Goal: Task Accomplishment & Management: Complete application form

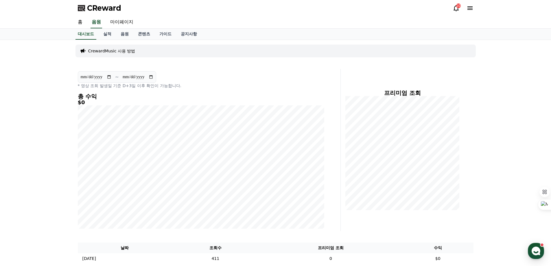
drag, startPoint x: 42, startPoint y: 86, endPoint x: 57, endPoint y: 76, distance: 17.8
click at [105, 33] on link "실적" at bounding box center [107, 34] width 17 height 11
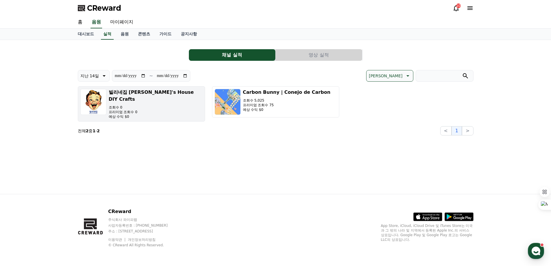
click at [153, 98] on div "빌리네집 Billy's House DIY Crafts 조회수 0 프리미엄 조회수 0 예상 수익 $0" at bounding box center [156, 104] width 94 height 30
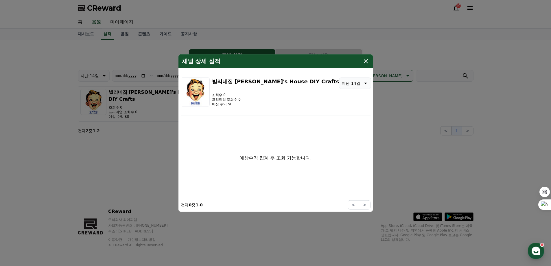
click at [366, 63] on icon "modal" at bounding box center [366, 61] width 7 height 7
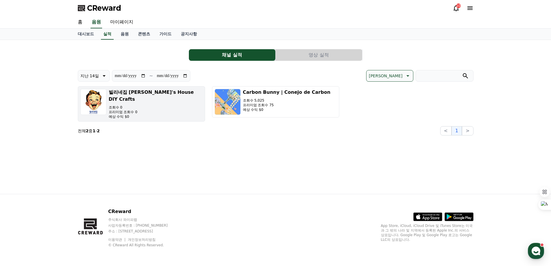
click at [171, 105] on p "조회수 0" at bounding box center [156, 107] width 94 height 5
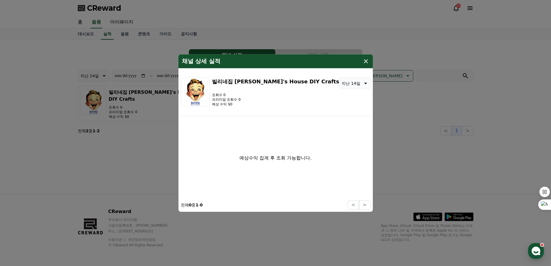
click at [366, 60] on icon "modal" at bounding box center [366, 61] width 4 height 4
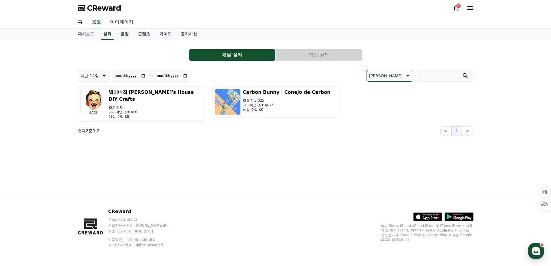
click at [116, 24] on link "마이페이지" at bounding box center [122, 22] width 32 height 12
select select "**********"
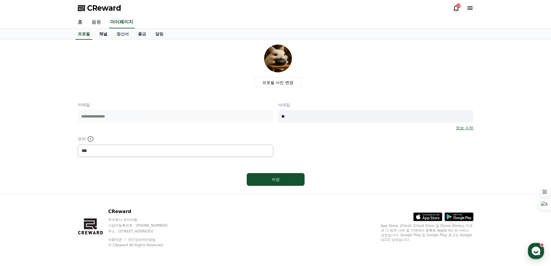
click at [100, 36] on link "채널" at bounding box center [103, 34] width 17 height 11
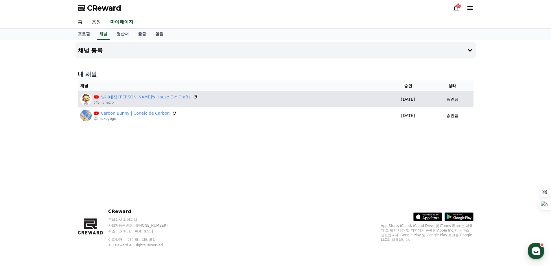
click at [104, 98] on link "빌리네집 [PERSON_NAME]'s House DIY Crafts" at bounding box center [146, 97] width 90 height 6
click at [230, 106] on td "빌리네집 Billy's House DIY Crafts @billynezip" at bounding box center [232, 99] width 308 height 16
click at [230, 104] on div "빌리네집 Billy's House DIY Crafts @billynezip" at bounding box center [231, 99] width 303 height 12
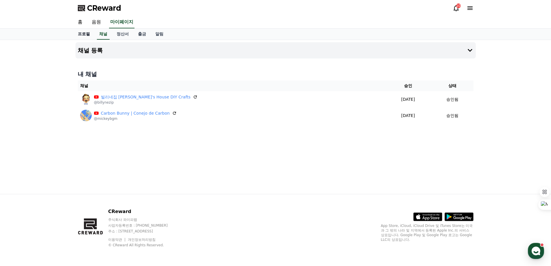
click at [78, 37] on link "프로필" at bounding box center [83, 34] width 21 height 11
select select "**********"
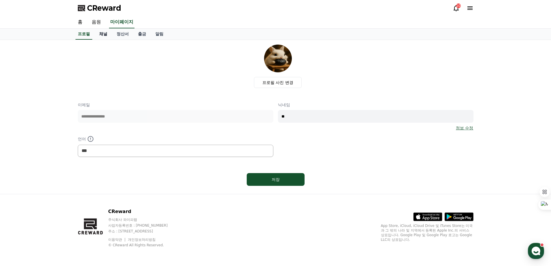
click at [106, 38] on link "채널" at bounding box center [103, 34] width 17 height 11
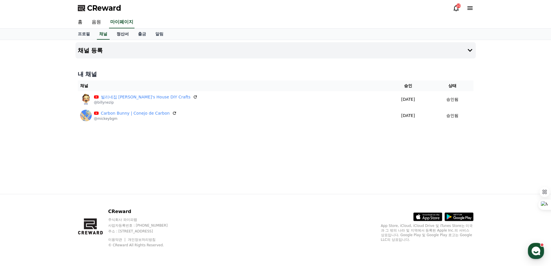
click at [125, 38] on link "정산서" at bounding box center [122, 34] width 21 height 11
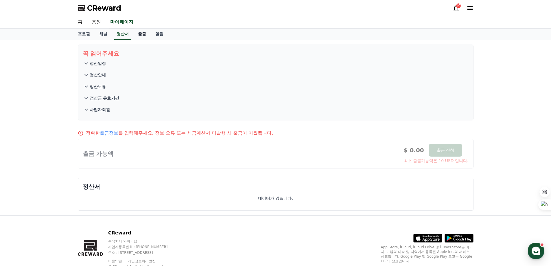
click at [146, 35] on link "출금" at bounding box center [141, 34] width 17 height 11
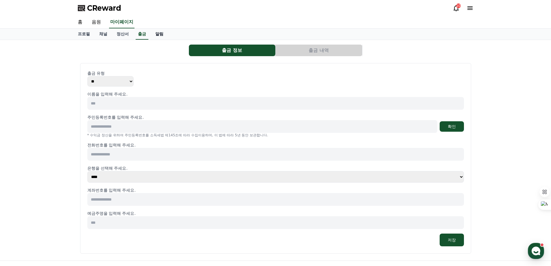
click at [158, 33] on link "알림" at bounding box center [159, 34] width 17 height 11
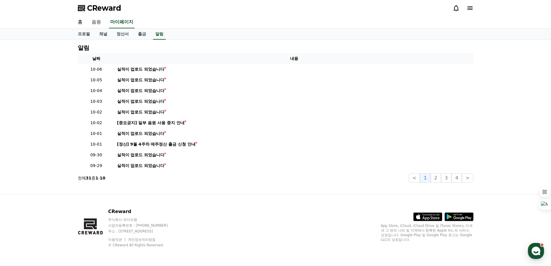
click at [98, 21] on link "음원" at bounding box center [96, 22] width 19 height 12
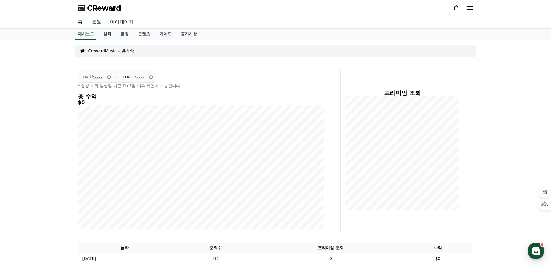
click at [79, 21] on link "홈" at bounding box center [80, 22] width 14 height 12
click at [108, 34] on link "실적" at bounding box center [107, 34] width 17 height 11
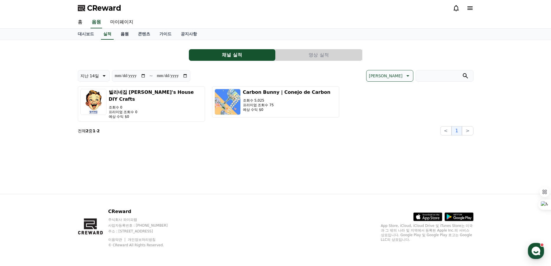
click at [125, 34] on link "음원" at bounding box center [124, 34] width 17 height 11
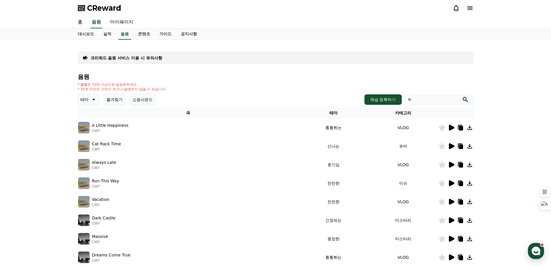
click at [454, 129] on icon at bounding box center [451, 127] width 7 height 7
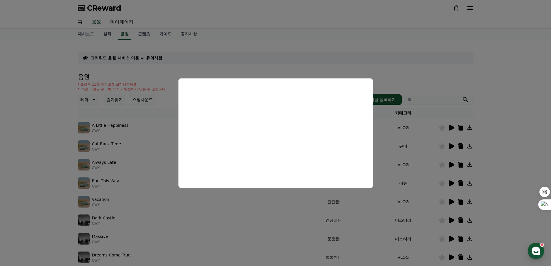
click at [423, 142] on button "close modal" at bounding box center [275, 133] width 551 height 266
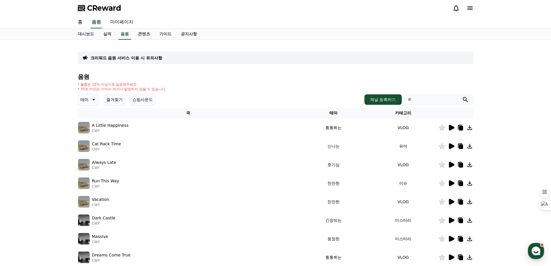
click at [449, 145] on icon at bounding box center [451, 146] width 7 height 7
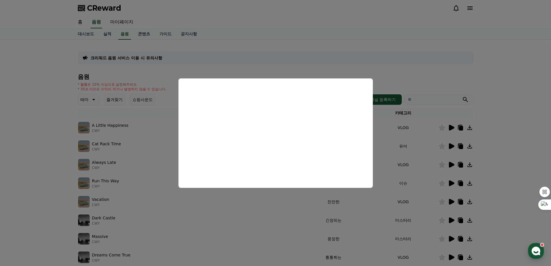
click at [413, 152] on button "close modal" at bounding box center [275, 133] width 551 height 266
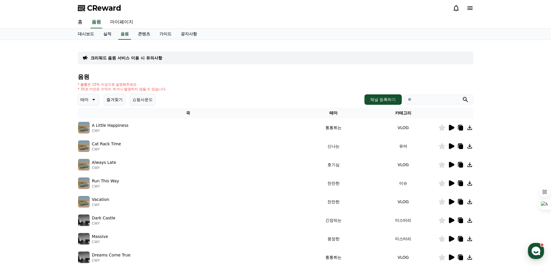
click at [112, 8] on span "CReward" at bounding box center [104, 7] width 34 height 9
click at [107, 34] on link "실적" at bounding box center [107, 34] width 17 height 11
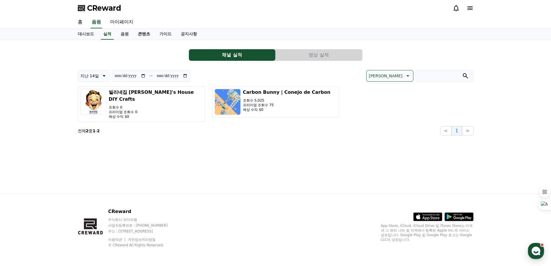
click at [144, 35] on link "콘텐츠" at bounding box center [143, 34] width 21 height 11
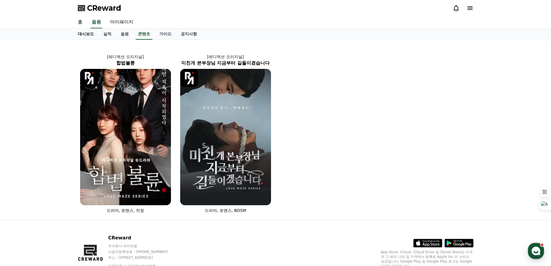
click at [88, 32] on link "대시보드" at bounding box center [85, 34] width 25 height 11
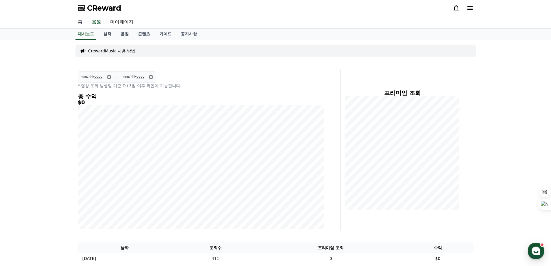
click at [82, 25] on link "홈" at bounding box center [80, 22] width 14 height 12
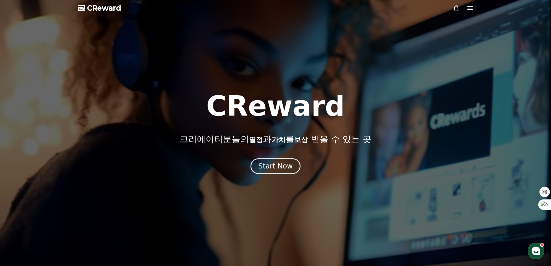
click at [81, 3] on div at bounding box center [275, 133] width 551 height 266
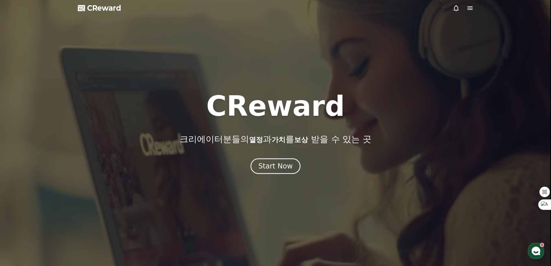
click at [88, 6] on span "CReward" at bounding box center [104, 7] width 34 height 9
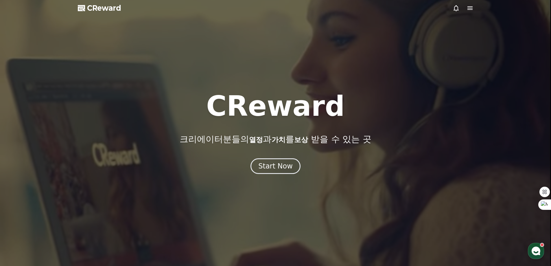
click at [254, 160] on div "Start Now" at bounding box center [275, 166] width 551 height 16
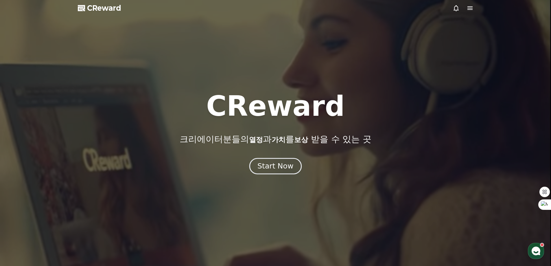
click at [265, 166] on div "Start Now" at bounding box center [276, 166] width 36 height 10
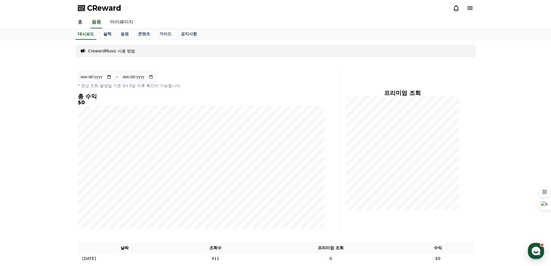
click at [107, 34] on link "실적" at bounding box center [107, 34] width 17 height 11
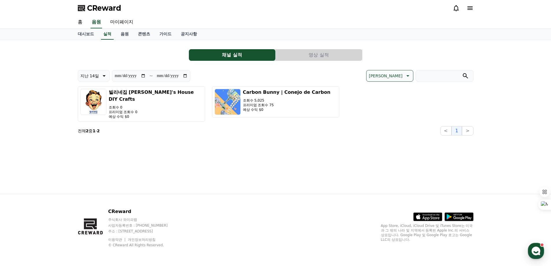
click at [293, 56] on button "영상 실적" at bounding box center [319, 55] width 87 height 12
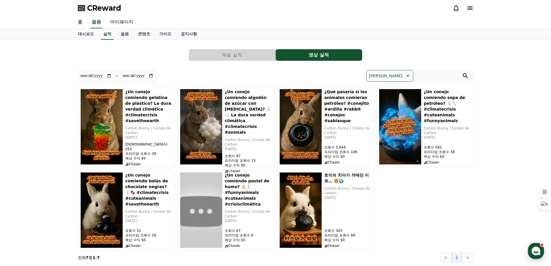
click at [227, 55] on button "채널 실적" at bounding box center [232, 55] width 87 height 12
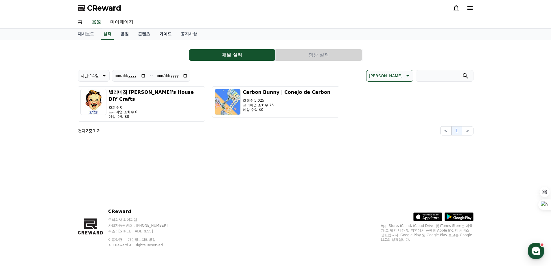
click at [171, 30] on link "가이드" at bounding box center [165, 34] width 21 height 11
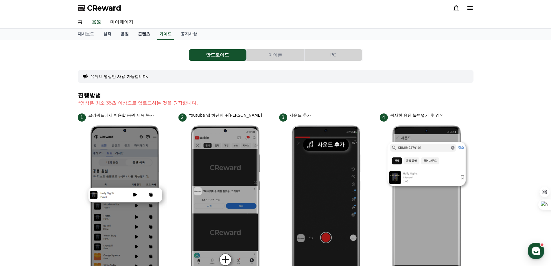
click at [137, 34] on link "콘텐츠" at bounding box center [143, 34] width 21 height 11
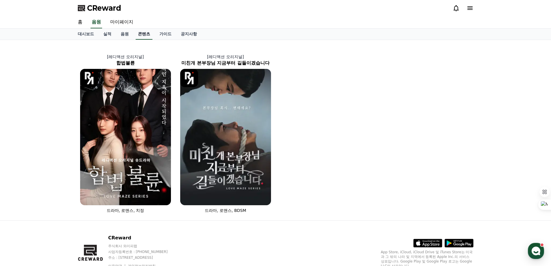
click at [152, 34] on link "콘텐츠" at bounding box center [144, 34] width 17 height 11
click at [160, 34] on link "가이드" at bounding box center [165, 34] width 21 height 11
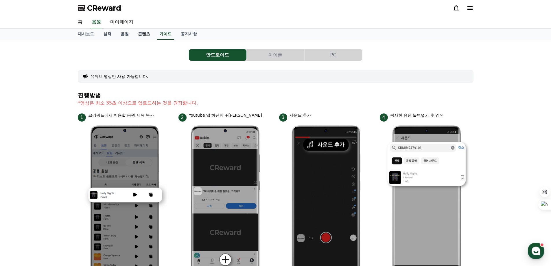
click at [144, 33] on link "콘텐츠" at bounding box center [143, 34] width 21 height 11
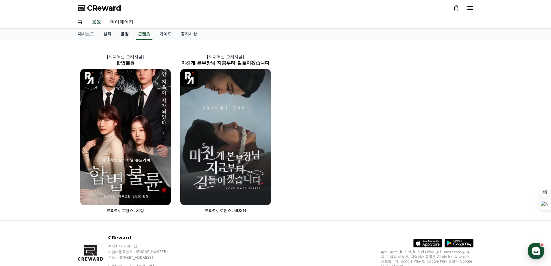
click at [120, 33] on link "음원" at bounding box center [124, 34] width 17 height 11
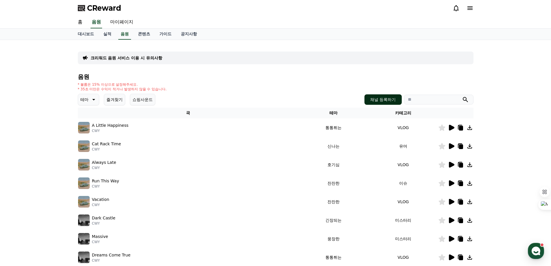
click at [368, 98] on button "채널 등록하기" at bounding box center [383, 99] width 37 height 10
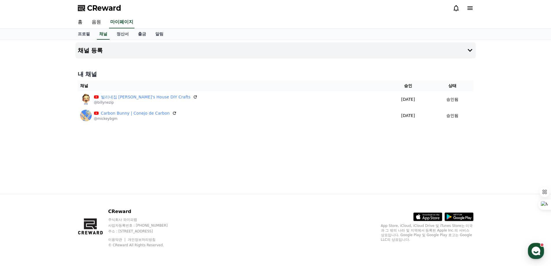
click at [138, 128] on div "채널 등록 내 채널 채널 승인 상태 빌리네집 Billy's House DIY Crafts @billynezip 2025-09-14 09-14 …" at bounding box center [275, 117] width 405 height 154
click at [145, 52] on button "채널 등록" at bounding box center [276, 50] width 401 height 16
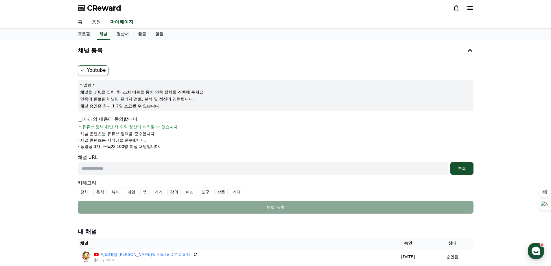
click at [125, 113] on form "Youtube * 알림 * 채널을 URL을 입력 후, 조회 버튼을 통해 인증 절차를 진행해 주세요. 인증이 완료된 채널만 관리자 검토, 분석 …" at bounding box center [276, 139] width 396 height 148
click at [125, 120] on p "아래의 내용에 동의합니다." at bounding box center [108, 119] width 61 height 7
click at [96, 118] on p "아래의 내용에 동의합니다." at bounding box center [108, 119] width 61 height 7
click at [76, 124] on div "Youtube * 알림 * 채널을 URL을 입력 후, 조회 버튼을 통해 인증 절차를 진행해 주세요. 인증이 완료된 채널만 관리자 검토, 분석 …" at bounding box center [276, 139] width 401 height 153
click at [85, 117] on p "아래의 내용에 동의합니다." at bounding box center [108, 119] width 61 height 7
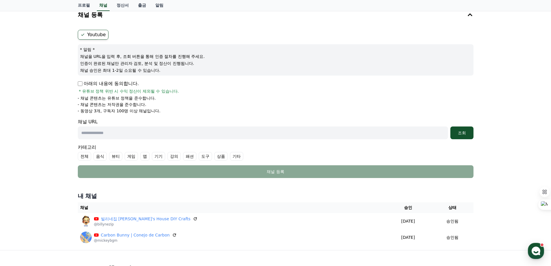
scroll to position [92, 0]
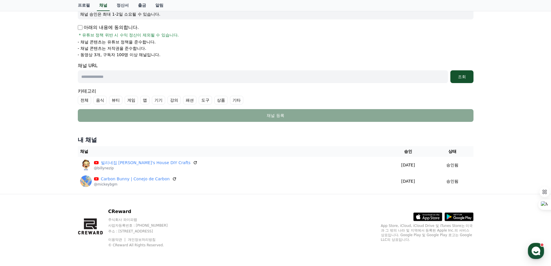
click at [150, 82] on input "text" at bounding box center [263, 76] width 370 height 13
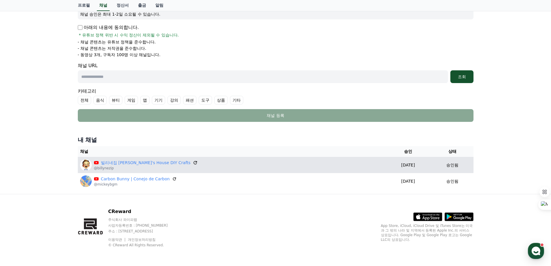
click at [193, 163] on icon at bounding box center [195, 162] width 5 height 5
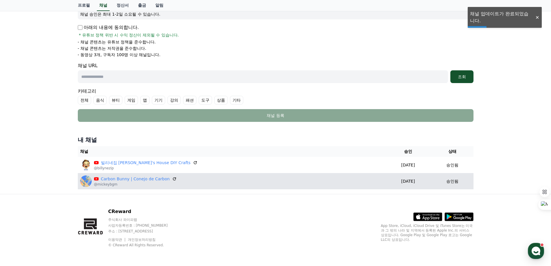
drag, startPoint x: 171, startPoint y: 176, endPoint x: 166, endPoint y: 181, distance: 6.1
click at [171, 177] on div "Carbon Bunny | Conejo de Carbon" at bounding box center [135, 179] width 83 height 6
click at [172, 181] on icon at bounding box center [174, 178] width 5 height 5
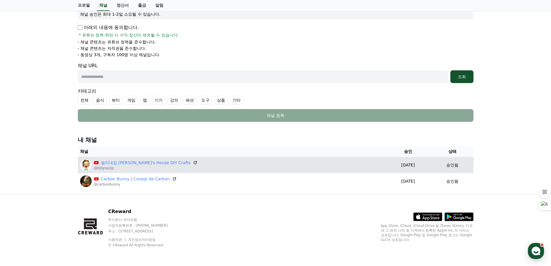
click at [164, 166] on p "@billynezip" at bounding box center [146, 168] width 104 height 5
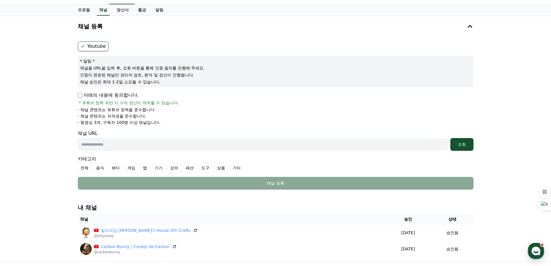
scroll to position [0, 0]
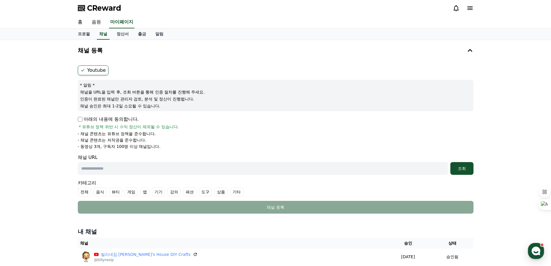
click at [99, 73] on label "Youtube" at bounding box center [93, 70] width 31 height 10
click at [155, 34] on link "알림" at bounding box center [159, 34] width 17 height 11
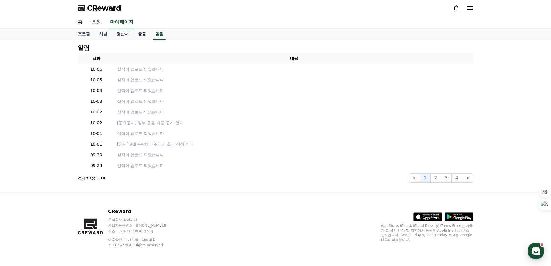
click at [138, 34] on link "출금" at bounding box center [141, 34] width 17 height 11
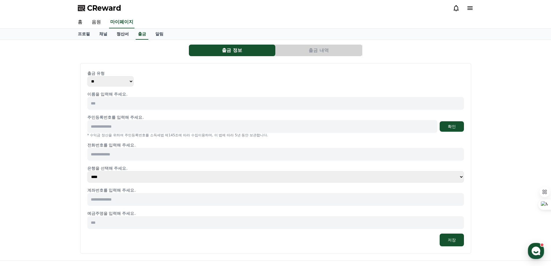
click at [120, 34] on link "정산서" at bounding box center [122, 34] width 21 height 11
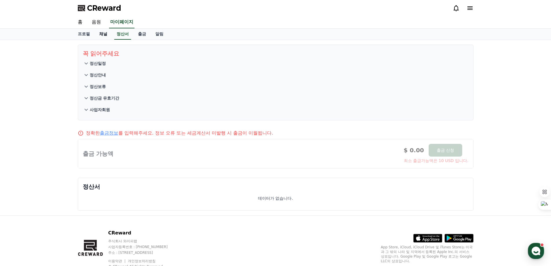
click at [104, 34] on link "채널" at bounding box center [103, 34] width 17 height 11
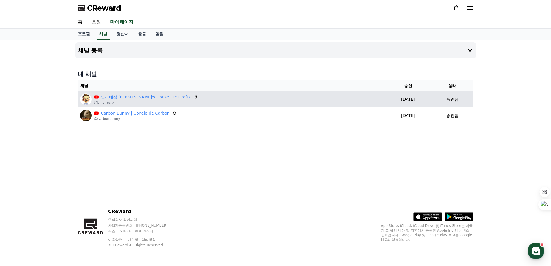
click at [114, 98] on link "빌리네집 [PERSON_NAME]'s House DIY Crafts" at bounding box center [146, 97] width 90 height 6
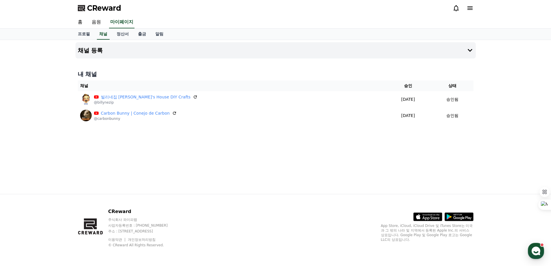
click at [463, 8] on div at bounding box center [463, 8] width 21 height 7
click at [466, 8] on div at bounding box center [463, 8] width 21 height 7
click at [469, 8] on icon at bounding box center [470, 7] width 5 height 3
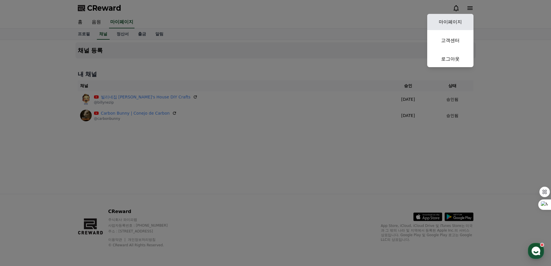
click at [459, 19] on link "마이페이지" at bounding box center [450, 22] width 46 height 16
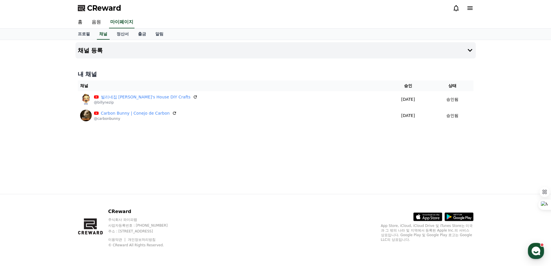
select select "**********"
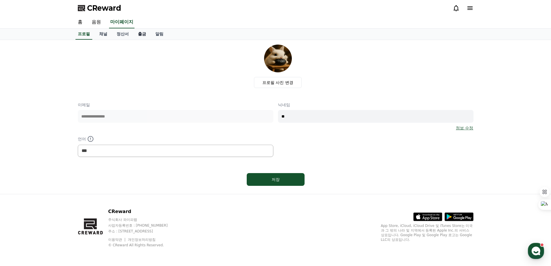
click at [143, 39] on link "출금" at bounding box center [141, 34] width 17 height 11
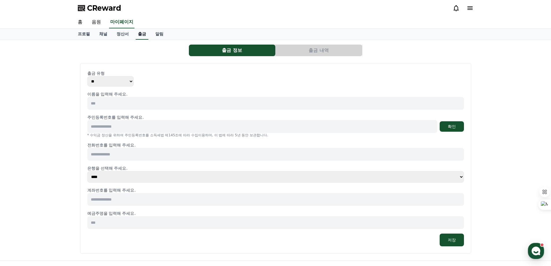
click at [143, 34] on link "출금" at bounding box center [142, 34] width 13 height 11
click at [122, 34] on link "정산서" at bounding box center [122, 34] width 21 height 11
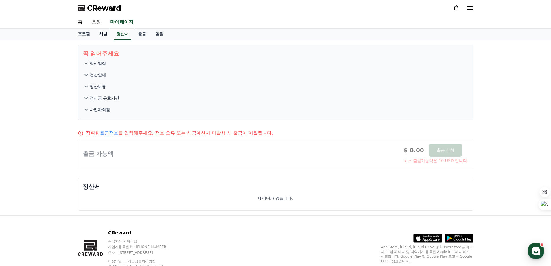
click at [98, 38] on link "채널" at bounding box center [103, 34] width 17 height 11
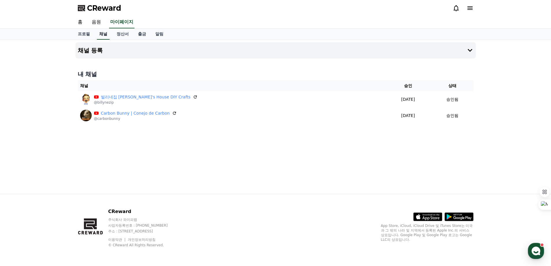
click at [98, 38] on link "채널" at bounding box center [103, 34] width 13 height 11
click at [118, 37] on link "정산서" at bounding box center [122, 34] width 21 height 11
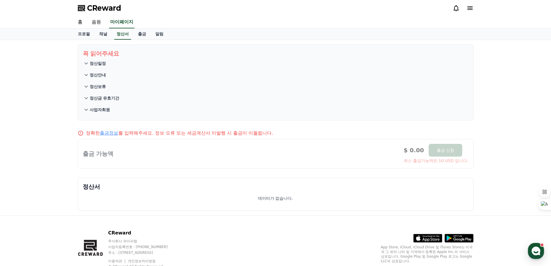
click at [87, 65] on icon at bounding box center [86, 63] width 7 height 7
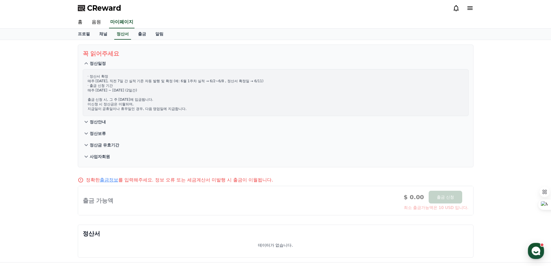
click at [87, 65] on icon at bounding box center [86, 63] width 7 height 7
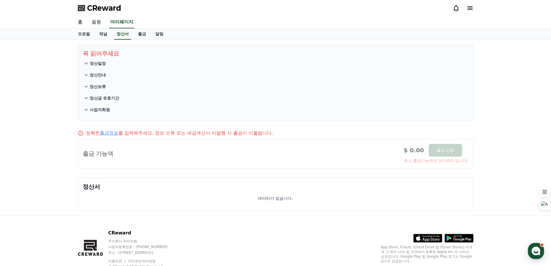
click at [88, 78] on icon at bounding box center [86, 74] width 7 height 7
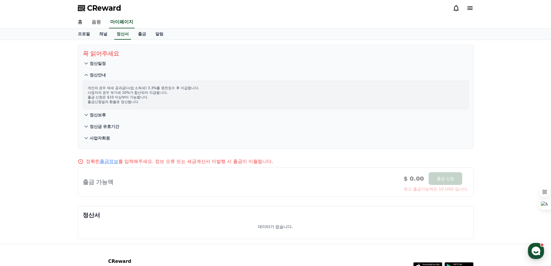
click at [88, 78] on icon at bounding box center [86, 74] width 7 height 7
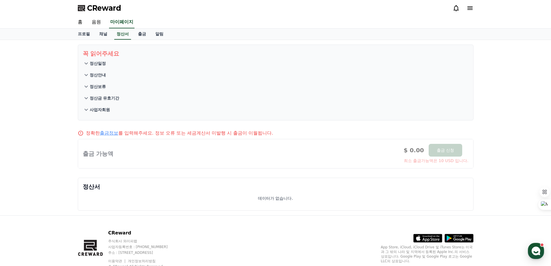
click at [88, 110] on icon at bounding box center [86, 109] width 7 height 7
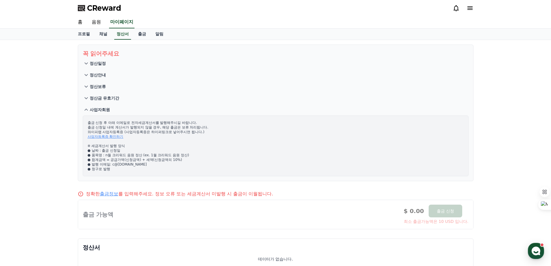
click at [88, 110] on icon at bounding box center [86, 109] width 7 height 7
click at [91, 100] on p "정산금 유효기간" at bounding box center [105, 98] width 30 height 6
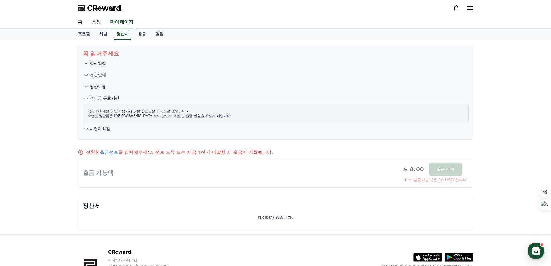
click at [91, 100] on p "정산금 유효기간" at bounding box center [105, 98] width 30 height 6
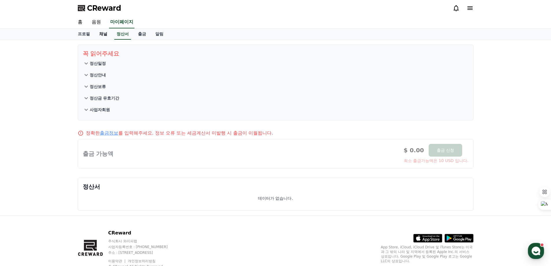
click at [100, 35] on link "채널" at bounding box center [103, 34] width 17 height 11
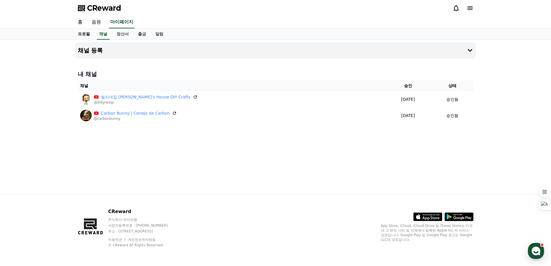
click at [82, 34] on link "프로필" at bounding box center [83, 34] width 21 height 11
select select "**********"
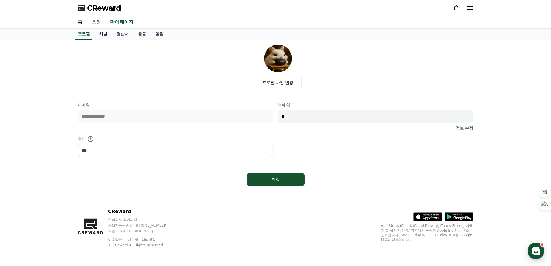
click at [98, 33] on link "채널" at bounding box center [103, 34] width 17 height 11
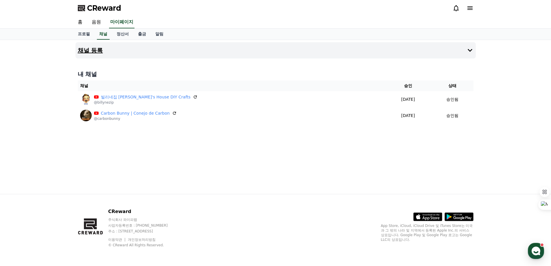
click at [168, 52] on button "채널 등록" at bounding box center [276, 50] width 401 height 16
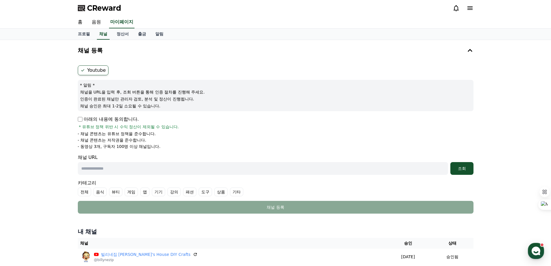
click at [166, 165] on input "text" at bounding box center [263, 168] width 370 height 13
paste input "**********"
type input "**********"
click at [449, 168] on div "**********" at bounding box center [276, 168] width 396 height 13
click at [466, 170] on div "조회" at bounding box center [462, 169] width 19 height 6
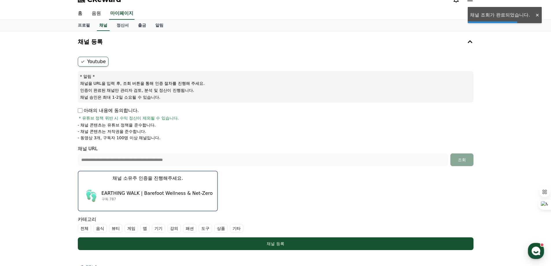
scroll to position [24, 0]
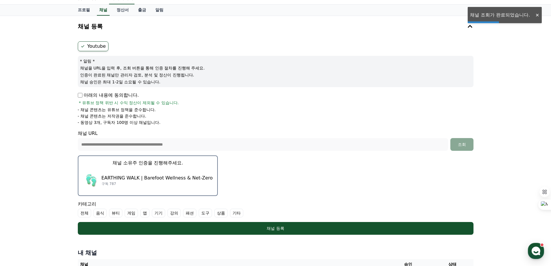
click at [145, 171] on div "EARTHING WALK | Barefoot Wellness & Net-Zero 구독 787" at bounding box center [148, 180] width 130 height 23
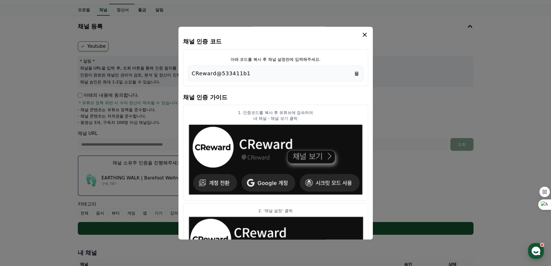
click at [264, 74] on div "CReward@533411b1" at bounding box center [276, 73] width 168 height 8
click at [360, 71] on div "CReward@533411b1" at bounding box center [275, 74] width 175 height 16
click at [357, 73] on icon "Copy to clipboard" at bounding box center [356, 73] width 3 height 4
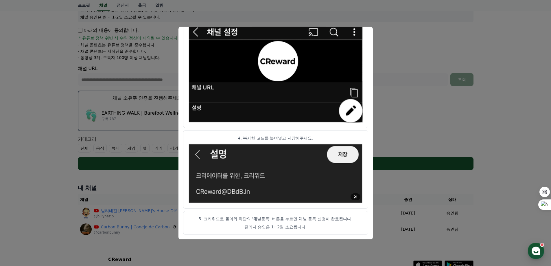
scroll to position [137, 0]
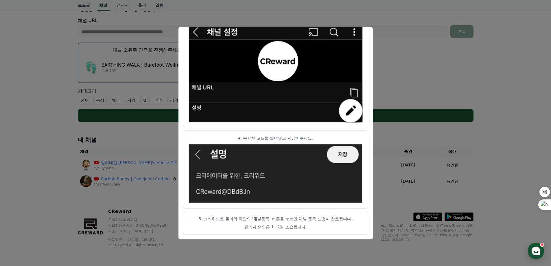
click at [391, 151] on button "close modal" at bounding box center [275, 133] width 551 height 266
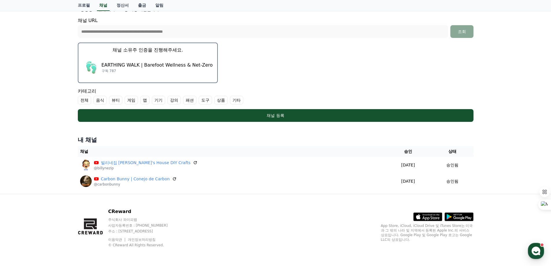
drag, startPoint x: 299, startPoint y: 122, endPoint x: 222, endPoint y: 72, distance: 91.8
click at [223, 72] on form "**********" at bounding box center [276, 25] width 396 height 193
click at [178, 66] on p "EARTHING WALK | Barefoot Wellness & Net-Zero" at bounding box center [157, 65] width 111 height 7
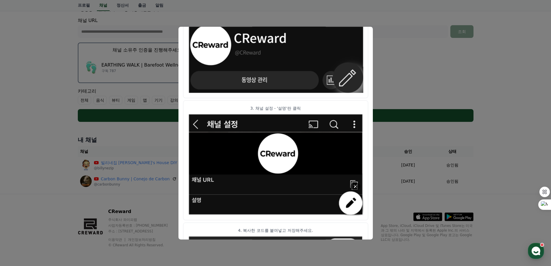
scroll to position [287, 0]
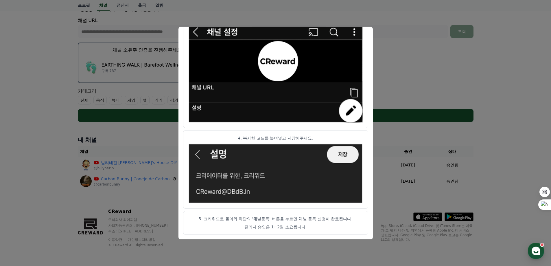
click at [272, 217] on p "5. 크리워드로 돌아와 하단의 '채널등록' 버튼을 누르면 채널 등록 신청이 완료됩니다." at bounding box center [275, 219] width 175 height 6
click at [405, 98] on button "close modal" at bounding box center [275, 133] width 551 height 266
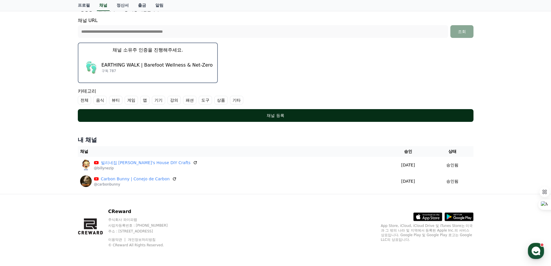
click at [241, 117] on div "채널 등록" at bounding box center [275, 116] width 373 height 6
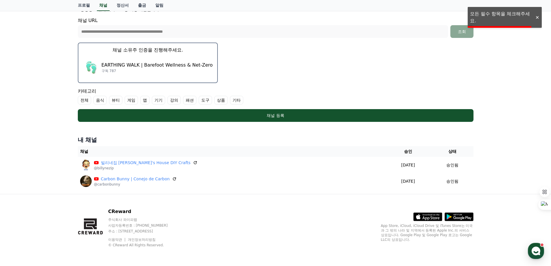
click at [208, 90] on div "카테고리 전체 음식 뷰티 게임 앱 기기 강의 패션 도구 상품 기타" at bounding box center [276, 96] width 396 height 17
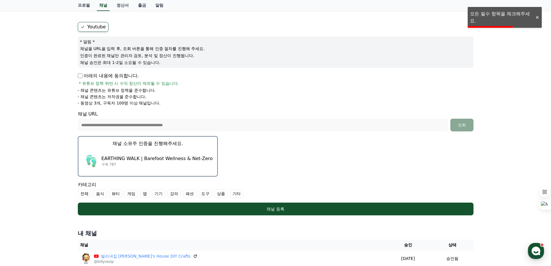
scroll to position [16, 0]
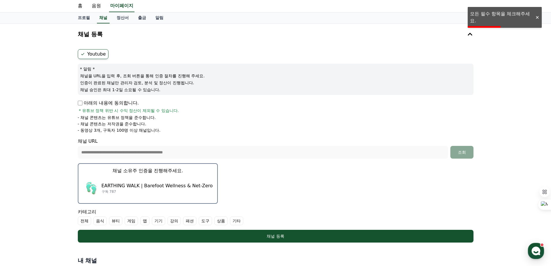
click at [84, 103] on p "아래의 내용에 동의합니다." at bounding box center [108, 103] width 61 height 7
click at [82, 102] on p "아래의 내용에 동의합니다." at bounding box center [108, 103] width 61 height 7
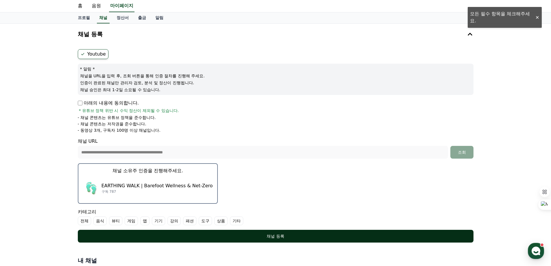
click at [178, 234] on div "채널 등록" at bounding box center [275, 236] width 373 height 6
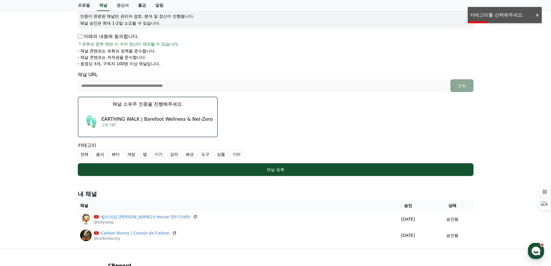
scroll to position [137, 0]
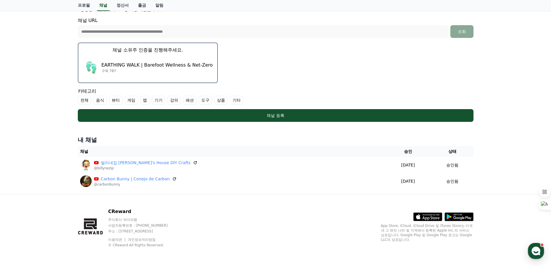
click at [235, 101] on label "기타" at bounding box center [236, 100] width 13 height 9
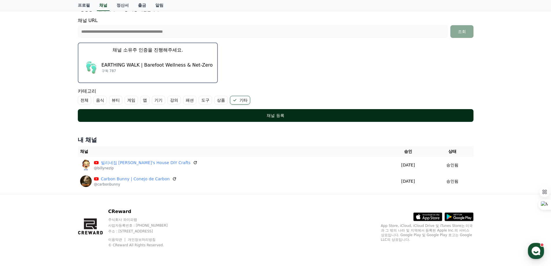
click at [204, 113] on div "채널 등록" at bounding box center [275, 116] width 373 height 6
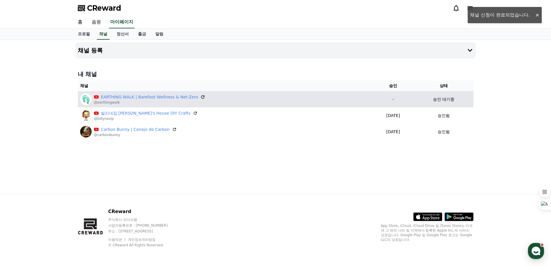
click at [200, 97] on icon at bounding box center [202, 96] width 5 height 5
click at [168, 100] on p "@earthingwalk" at bounding box center [149, 102] width 111 height 5
click at [168, 98] on link "EARTHING WALK | Barefoot Wellness & Net-Zero" at bounding box center [150, 97] width 98 height 6
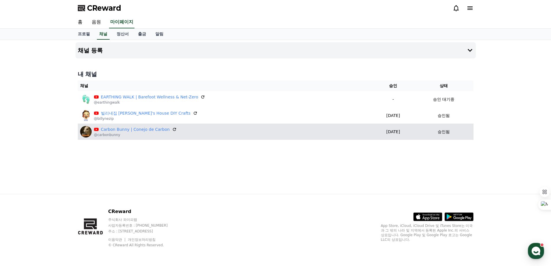
drag, startPoint x: 124, startPoint y: 149, endPoint x: 124, endPoint y: 139, distance: 10.4
click at [124, 149] on div "채널 등록 내 채널 채널 승인 상태 EARTHING WALK | Barefoot Wellness & Net-Zero @earthingwalk …" at bounding box center [275, 117] width 405 height 154
click at [126, 129] on link "Carbon Bunny | Conejo de Carbon" at bounding box center [135, 129] width 69 height 6
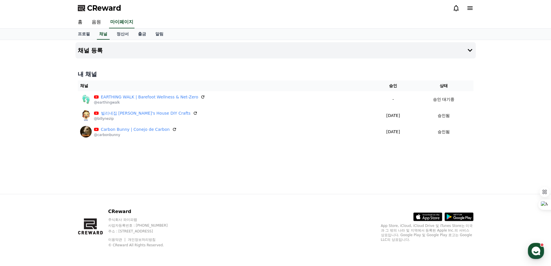
click at [120, 167] on div "채널 등록 내 채널 채널 승인 상태 EARTHING WALK | Barefoot Wellness & Net-Zero @earthingwalk …" at bounding box center [275, 117] width 405 height 154
click at [267, 205] on div "CReward 주식회사 와이피랩 사업자등록번호 : [PHONE_NUMBER] 주소 : [STREET_ADDRESS] 이용약관 개인정보처리방침 …" at bounding box center [275, 230] width 405 height 72
